Goal: Task Accomplishment & Management: Use online tool/utility

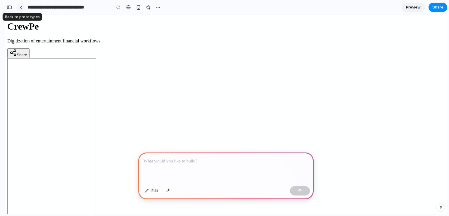
click at [18, 6] on link at bounding box center [20, 7] width 9 height 9
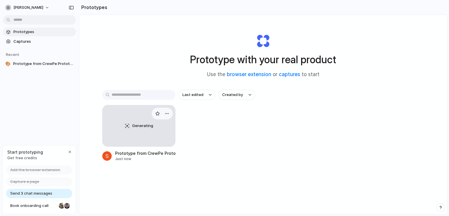
click at [148, 120] on div "Generating" at bounding box center [139, 125] width 72 height 41
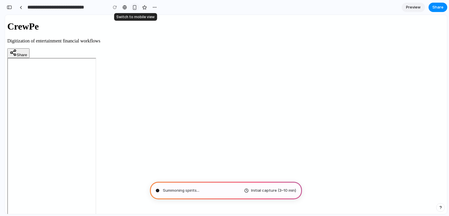
click at [134, 7] on div "button" at bounding box center [134, 7] width 5 height 5
type input "**********"
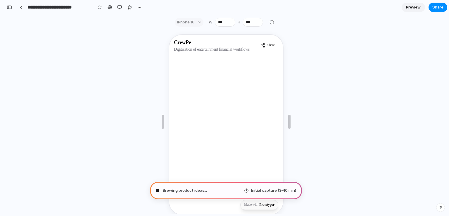
click at [198, 22] on div "iPhone 16" at bounding box center [189, 22] width 29 height 9
click at [200, 24] on div "iPhone 16" at bounding box center [189, 22] width 29 height 9
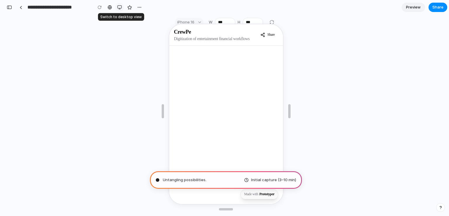
click at [120, 10] on button "button" at bounding box center [119, 7] width 9 height 9
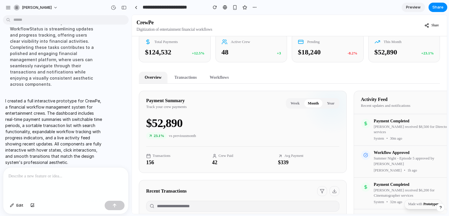
scroll to position [0, 0]
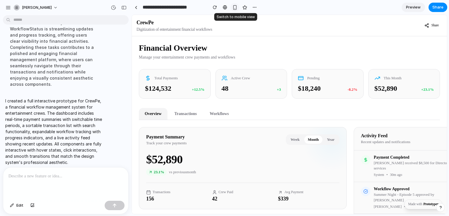
click at [234, 8] on div "button" at bounding box center [234, 7] width 5 height 5
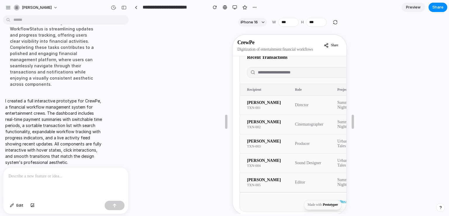
scroll to position [341, 0]
